Goal: Manage account settings

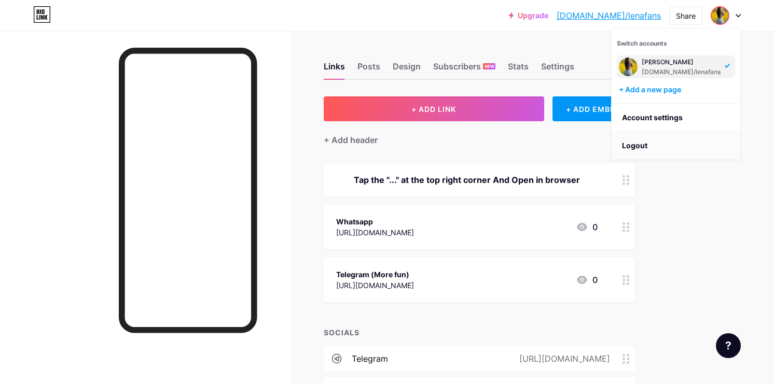
click at [658, 138] on li "Logout" at bounding box center [676, 146] width 129 height 28
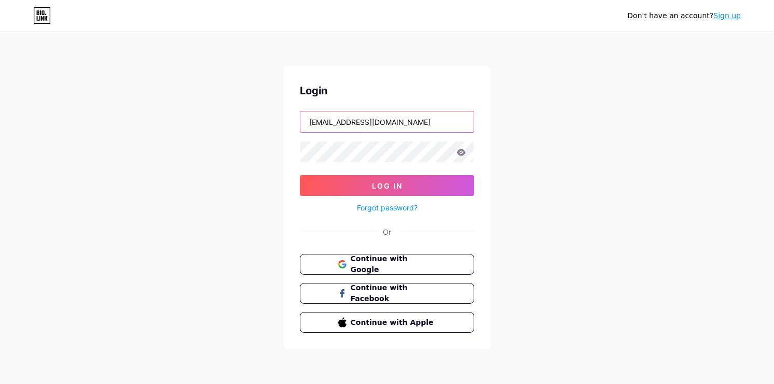
click at [419, 124] on input "[EMAIL_ADDRESS][DOMAIN_NAME]" at bounding box center [386, 122] width 173 height 21
paste input "[EMAIL_ADDRESS][DOMAIN_NAME]"
type input "[EMAIL_ADDRESS][DOMAIN_NAME]"
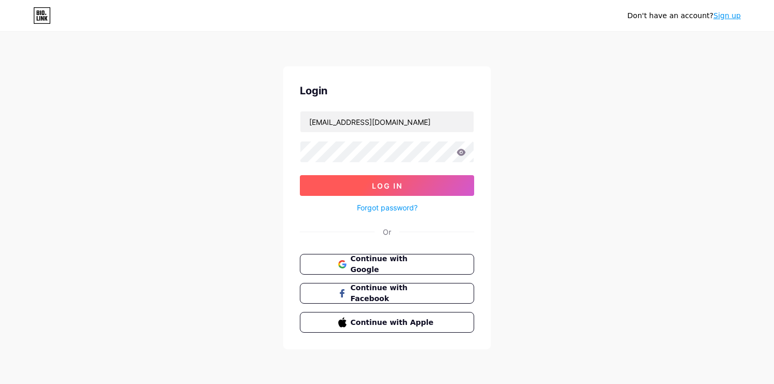
click at [349, 186] on button "Log In" at bounding box center [387, 185] width 174 height 21
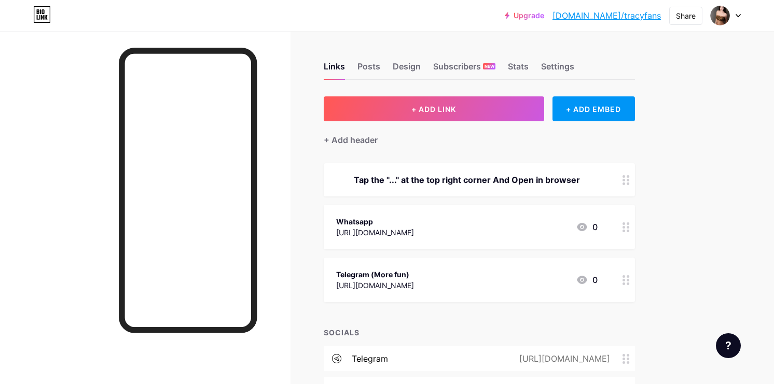
click at [687, 246] on div "Upgrade [DOMAIN_NAME]/tracyf... [DOMAIN_NAME]/[PERSON_NAME] Share Switch accoun…" at bounding box center [387, 242] width 774 height 485
click at [514, 65] on div "Stats" at bounding box center [518, 69] width 21 height 19
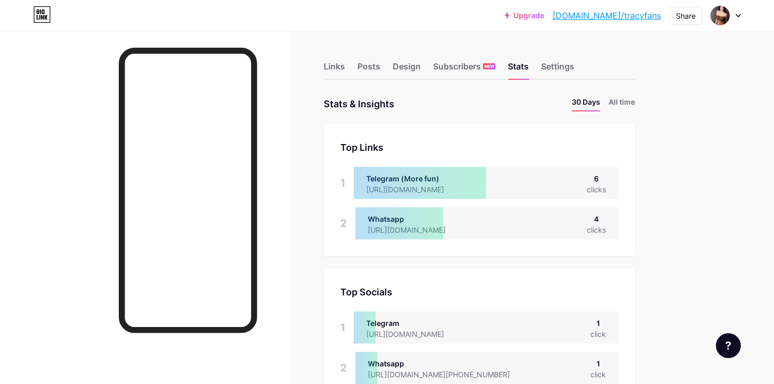
click at [413, 104] on div "Stats & Insights Page Stats 30 Days All time" at bounding box center [479, 103] width 311 height 15
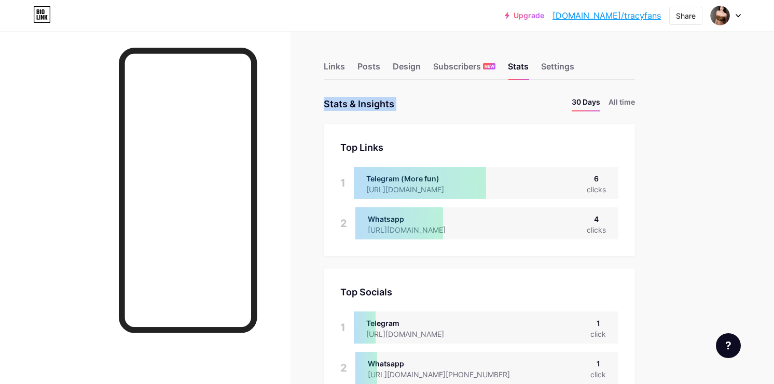
click at [413, 104] on div "Stats & Insights Page Stats 30 Days All time" at bounding box center [479, 103] width 311 height 15
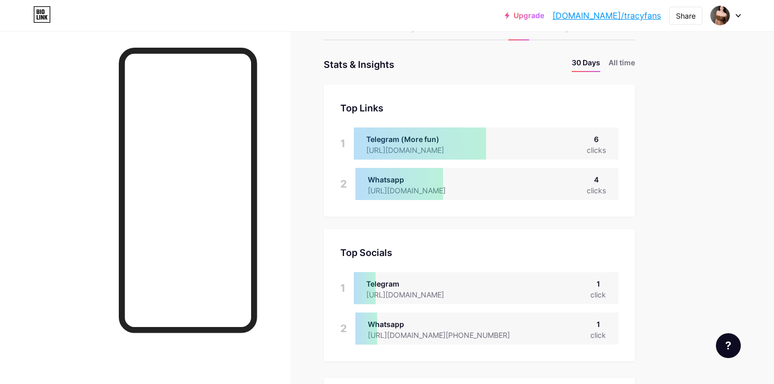
click at [391, 70] on div "Stats & Insights" at bounding box center [359, 64] width 71 height 15
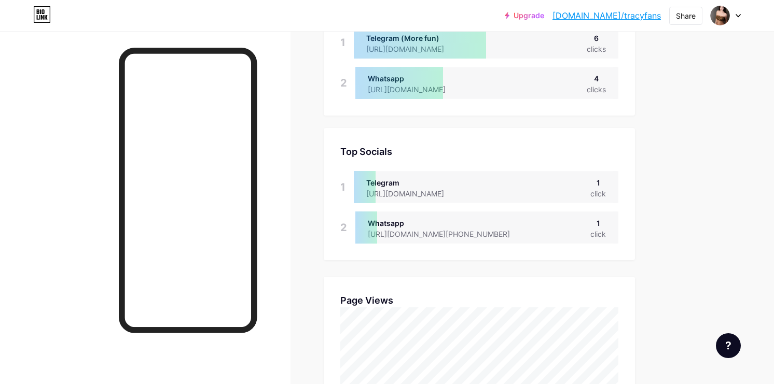
scroll to position [0, 0]
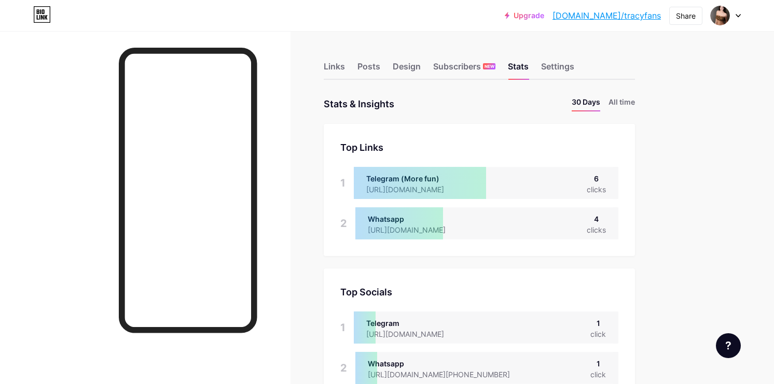
click at [544, 14] on link "Upgrade" at bounding box center [524, 15] width 39 height 8
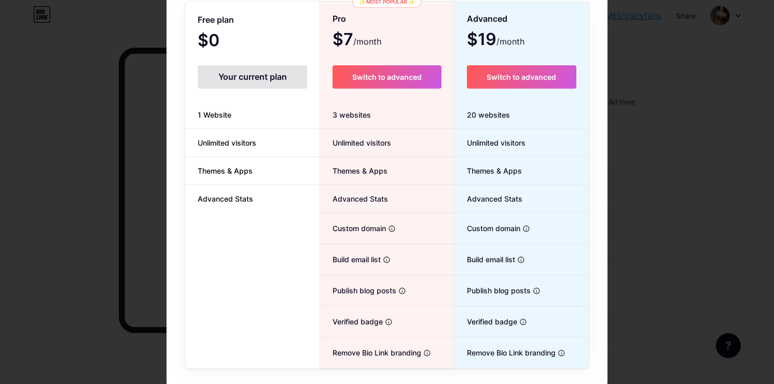
scroll to position [100, 0]
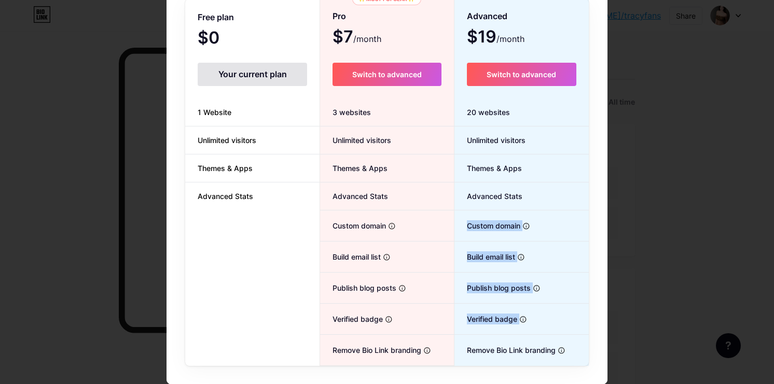
drag, startPoint x: 462, startPoint y: 229, endPoint x: 562, endPoint y: 314, distance: 132.1
click at [562, 314] on ul "Unlimited visitors Themes & Apps Advanced Stats Custom domain Host it on your o…" at bounding box center [521, 246] width 134 height 239
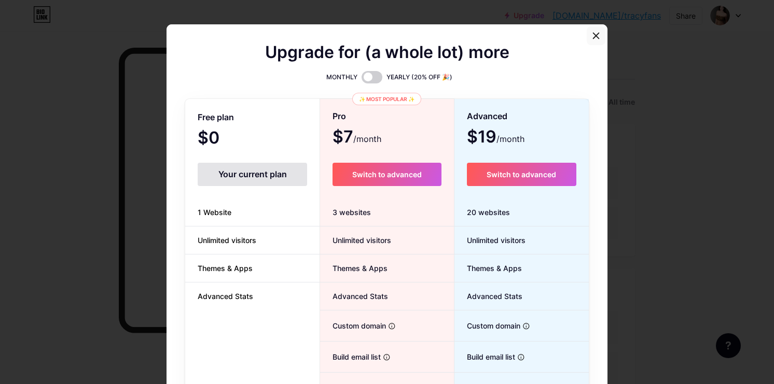
click at [595, 34] on icon at bounding box center [596, 36] width 8 height 8
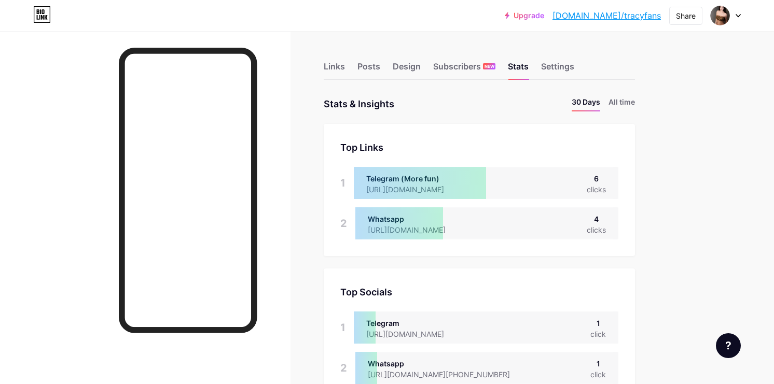
click at [557, 45] on div "Links Posts Design Subscribers NEW Stats Settings" at bounding box center [479, 62] width 311 height 36
click at [551, 68] on div "Settings" at bounding box center [557, 69] width 33 height 19
